Goal: Navigation & Orientation: Find specific page/section

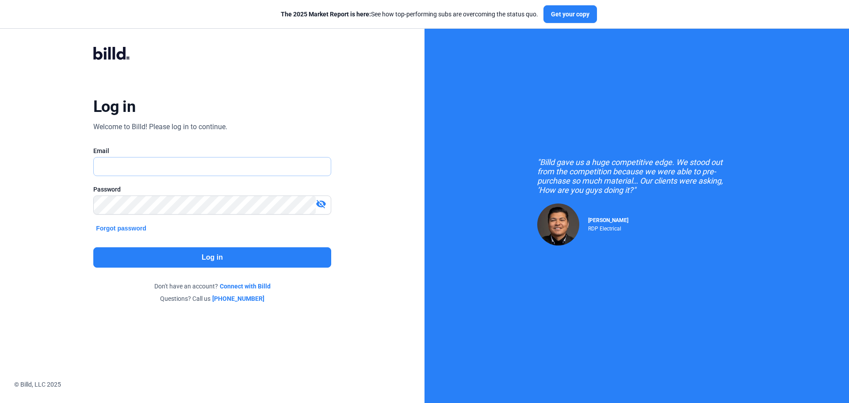
type input "[PERSON_NAME][EMAIL_ADDRESS][DOMAIN_NAME]"
click at [176, 252] on button "Log in" at bounding box center [212, 257] width 238 height 20
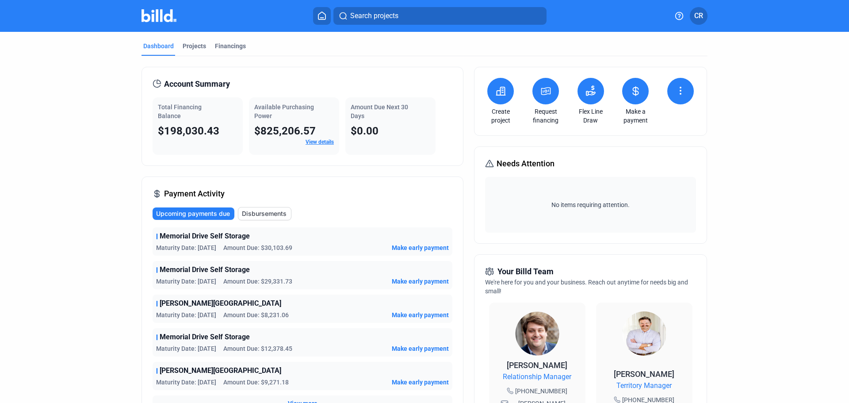
click at [310, 144] on link "View details" at bounding box center [320, 142] width 28 height 6
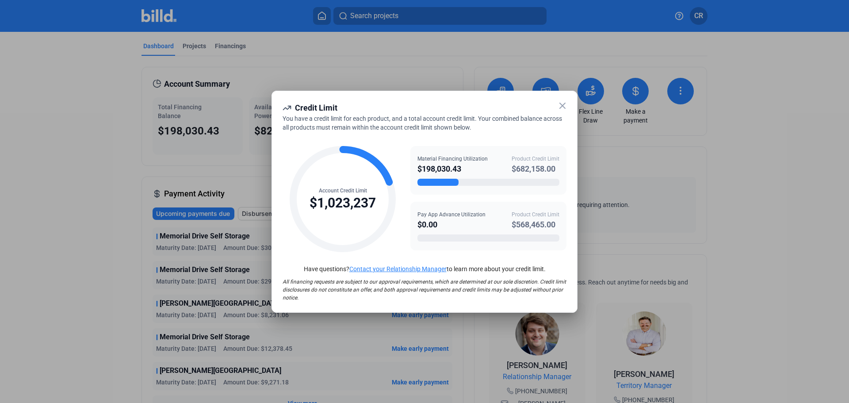
click at [566, 110] on icon at bounding box center [562, 105] width 11 height 11
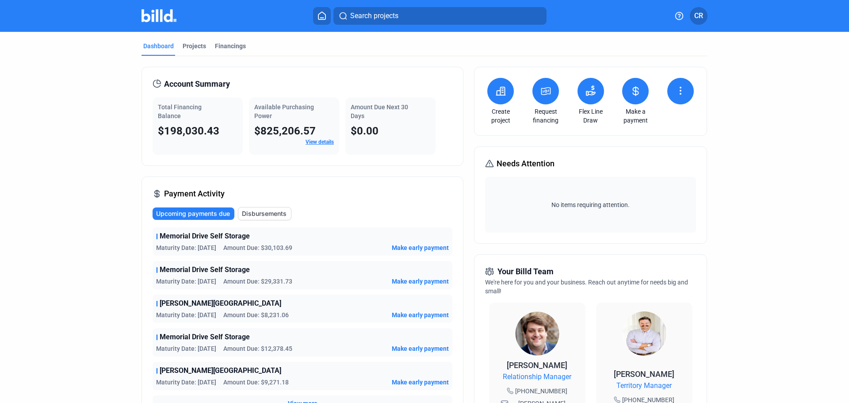
click at [589, 98] on button at bounding box center [590, 91] width 27 height 27
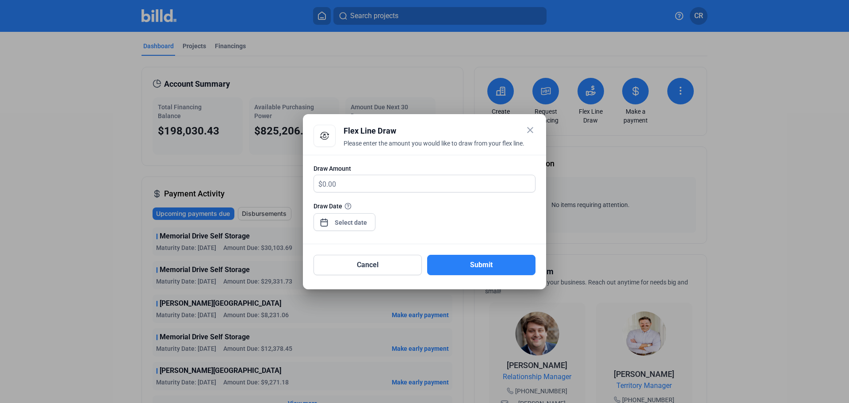
click at [528, 132] on mat-icon "close" at bounding box center [530, 130] width 11 height 11
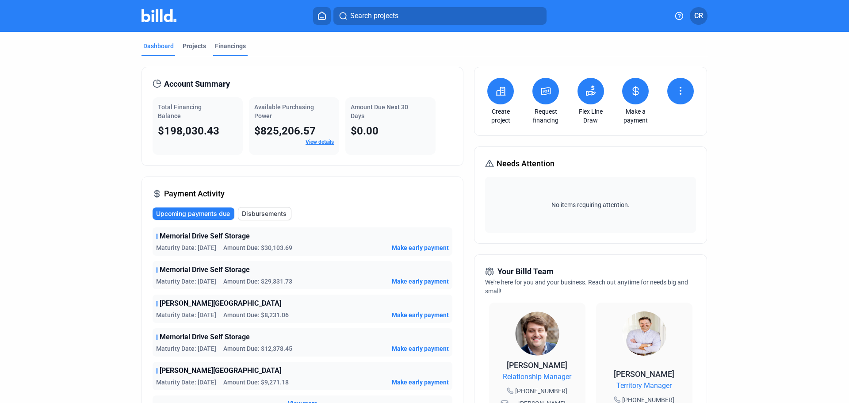
click at [241, 47] on div "Financings" at bounding box center [230, 46] width 31 height 9
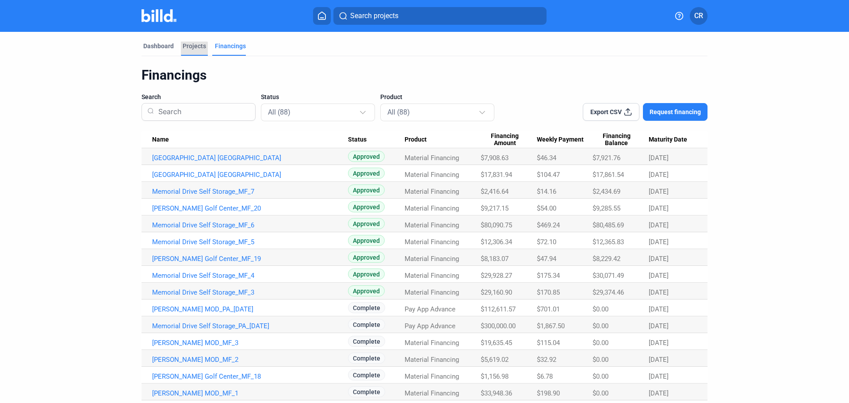
click at [189, 50] on div "Projects" at bounding box center [194, 46] width 23 height 9
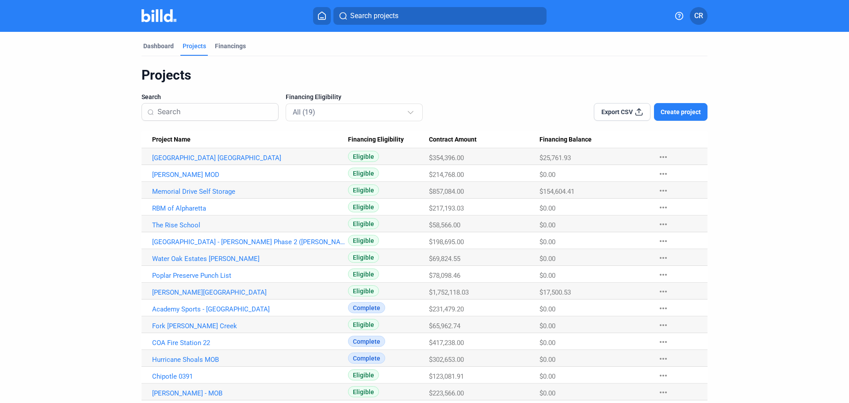
click at [195, 46] on div "Projects" at bounding box center [194, 46] width 23 height 9
click at [165, 45] on div "Dashboard" at bounding box center [158, 46] width 31 height 9
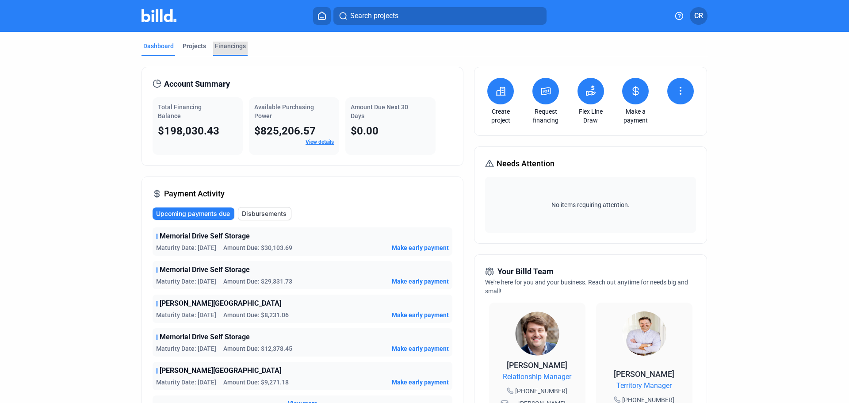
click at [218, 46] on div "Financings" at bounding box center [230, 46] width 31 height 9
